Goal: Information Seeking & Learning: Learn about a topic

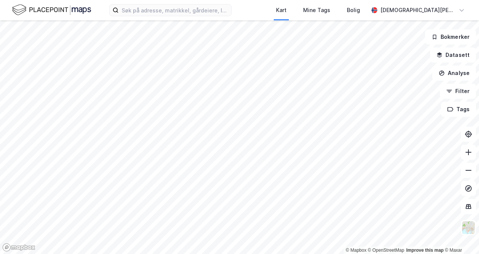
click at [251, 254] on html "Kart Mine Tags Bolig [PERSON_NAME] © Mapbox © OpenStreetMap Improve this map © …" at bounding box center [239, 127] width 479 height 254
click at [232, 16] on label at bounding box center [170, 10] width 122 height 12
click at [231, 16] on input at bounding box center [175, 10] width 113 height 11
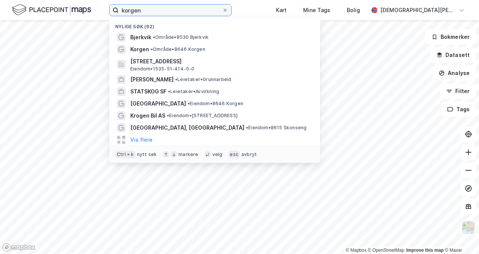
type input "korgen"
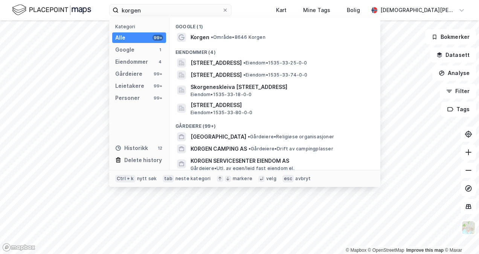
click at [220, 43] on div "Eiendommer (4)" at bounding box center [275, 50] width 211 height 14
click at [221, 41] on div "Korgen • Område • 8646 Korgen" at bounding box center [282, 37] width 182 height 9
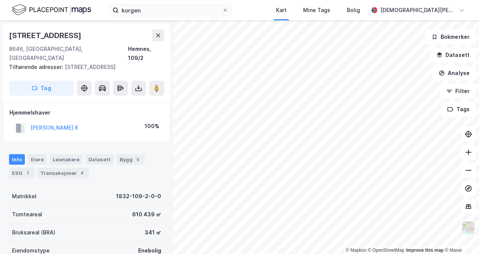
drag, startPoint x: 101, startPoint y: 121, endPoint x: 32, endPoint y: 123, distance: 69.4
click at [32, 123] on div "[PERSON_NAME] K 100%" at bounding box center [86, 127] width 155 height 15
copy button "[PERSON_NAME] K"
click at [72, 102] on div "Hjemmelshaver [PERSON_NAME] K 100%" at bounding box center [86, 122] width 167 height 40
click at [0, 0] on button "[PERSON_NAME] K" at bounding box center [0, 0] width 0 height 0
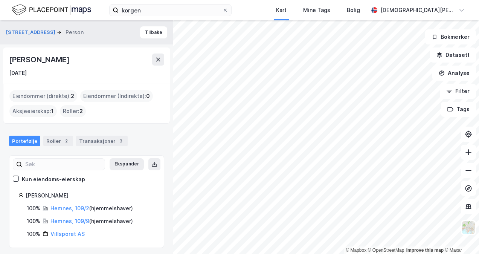
click at [62, 64] on div "[PERSON_NAME]" at bounding box center [40, 60] width 62 height 12
copy div "[PERSON_NAME]"
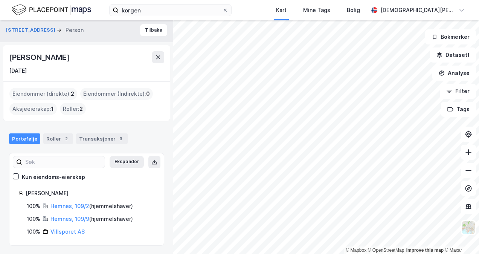
click at [96, 138] on div "Transaksjoner 3" at bounding box center [102, 138] width 52 height 11
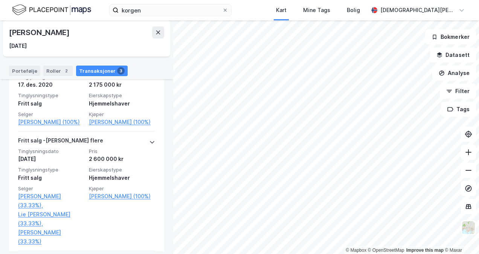
scroll to position [180, 0]
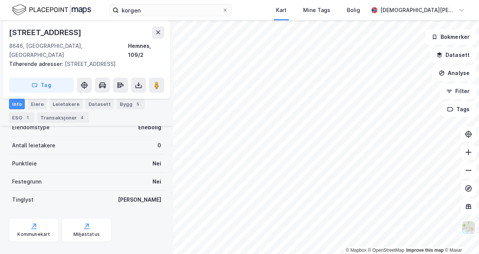
scroll to position [126, 0]
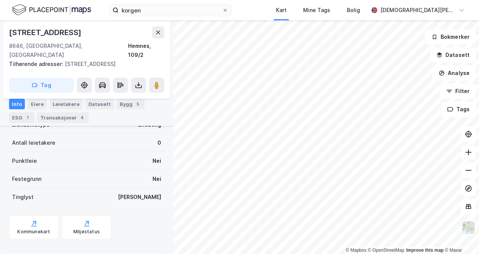
click at [63, 116] on div "Transaksjoner 4" at bounding box center [63, 117] width 52 height 11
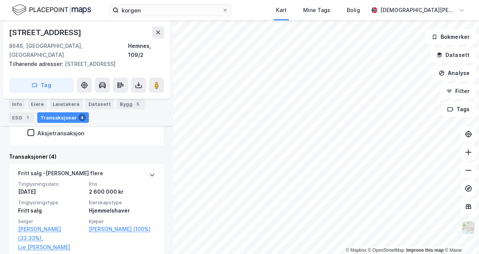
scroll to position [164, 0]
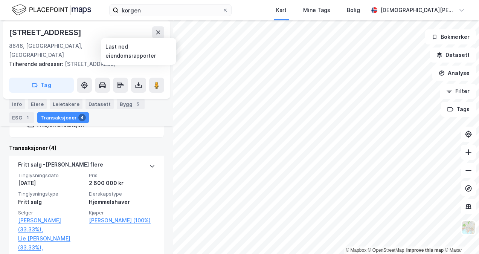
click at [141, 81] on icon at bounding box center [139, 85] width 8 height 8
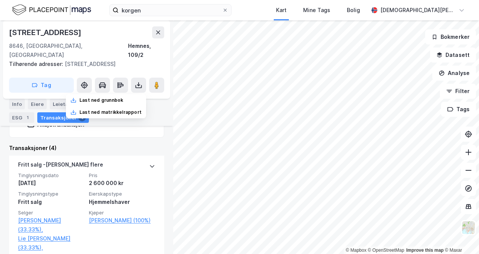
click at [155, 106] on div "Info [PERSON_NAME] Datasett Bygg 5 ESG 1 Transaksjoner 4" at bounding box center [86, 111] width 155 height 24
click at [68, 122] on div "Transaksjoner 4" at bounding box center [63, 117] width 52 height 11
click at [66, 117] on div "Transaksjoner 4" at bounding box center [63, 117] width 52 height 11
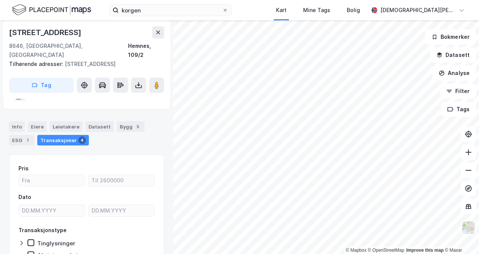
scroll to position [0, 0]
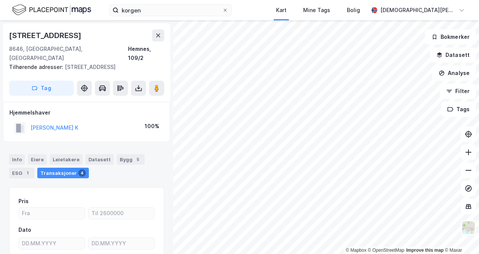
click at [137, 84] on icon at bounding box center [139, 88] width 8 height 8
click at [109, 100] on div "Last ned grunnbok" at bounding box center [102, 103] width 44 height 6
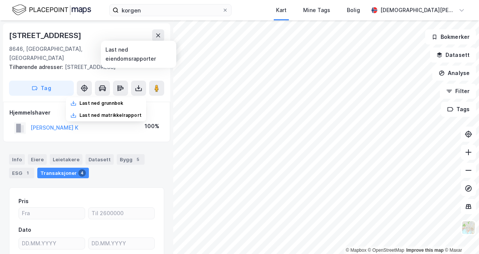
click at [104, 109] on div "Last ned matrikkelrapport" at bounding box center [106, 115] width 80 height 12
click at [157, 155] on div "Info [PERSON_NAME] Datasett Bygg 5 ESG 1 Transaksjoner 4" at bounding box center [86, 166] width 155 height 24
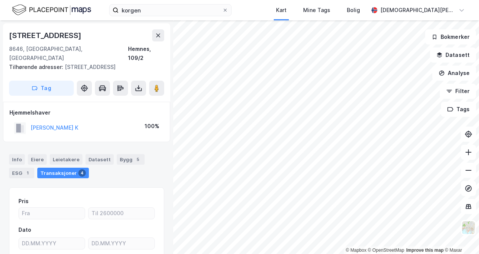
click at [23, 168] on div "ESG 1" at bounding box center [21, 173] width 25 height 11
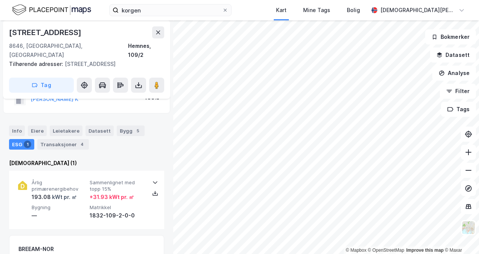
scroll to position [38, 0]
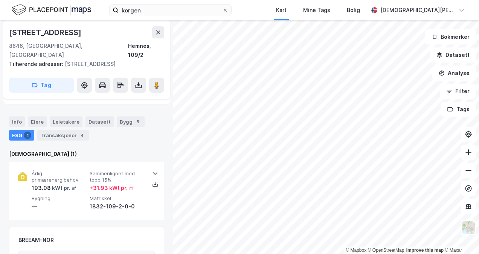
click at [117, 116] on div "Bygg 5" at bounding box center [131, 121] width 28 height 11
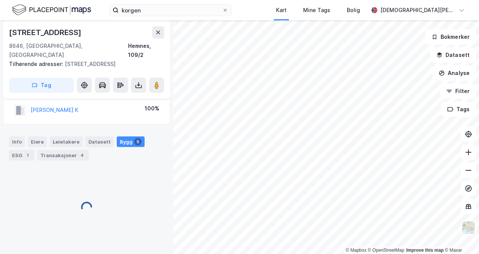
scroll to position [38, 0]
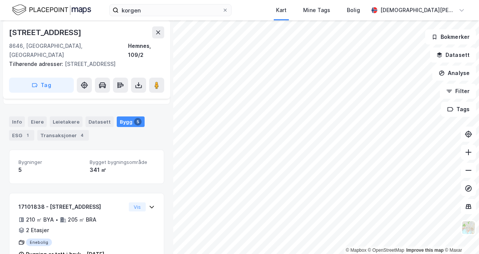
click at [92, 116] on div "Datasett" at bounding box center [100, 121] width 28 height 11
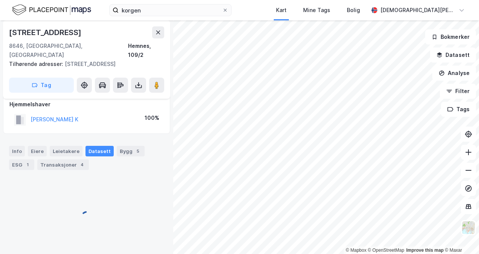
scroll to position [9, 0]
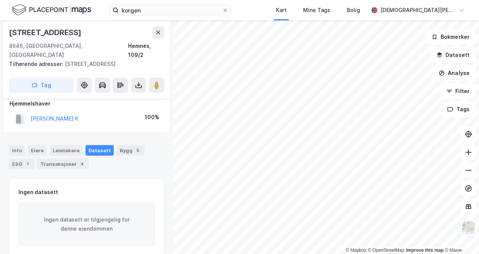
click at [64, 145] on div "Leietakere" at bounding box center [66, 150] width 33 height 11
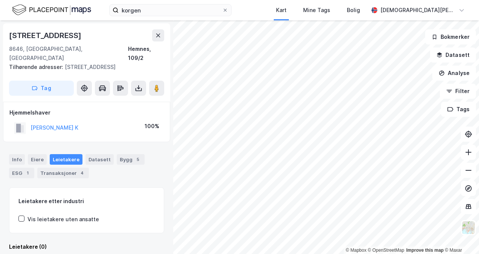
click at [37, 154] on div "Eiere" at bounding box center [37, 159] width 19 height 11
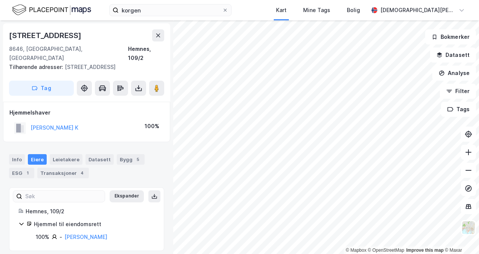
click at [21, 154] on div "Info" at bounding box center [17, 159] width 16 height 11
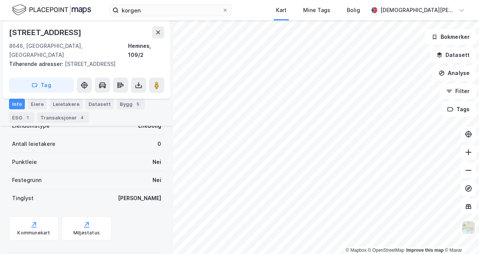
scroll to position [126, 0]
